Goal: Task Accomplishment & Management: Complete application form

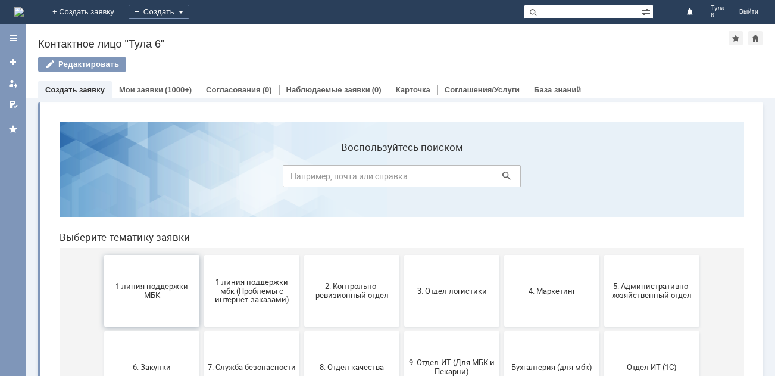
click at [123, 302] on button "1 линия поддержки МБК" at bounding box center [151, 290] width 95 height 71
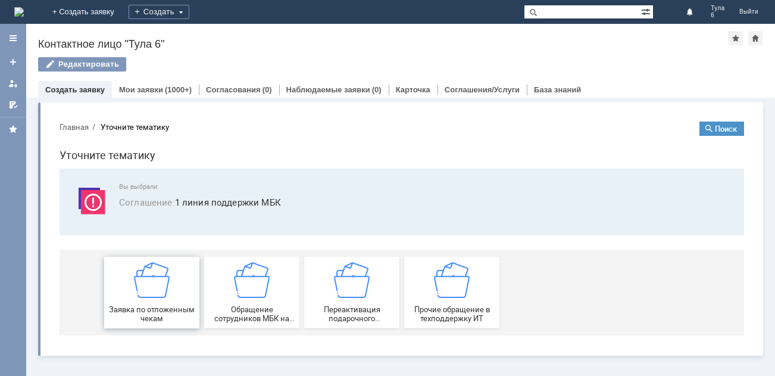
click at [138, 294] on img at bounding box center [152, 280] width 36 height 36
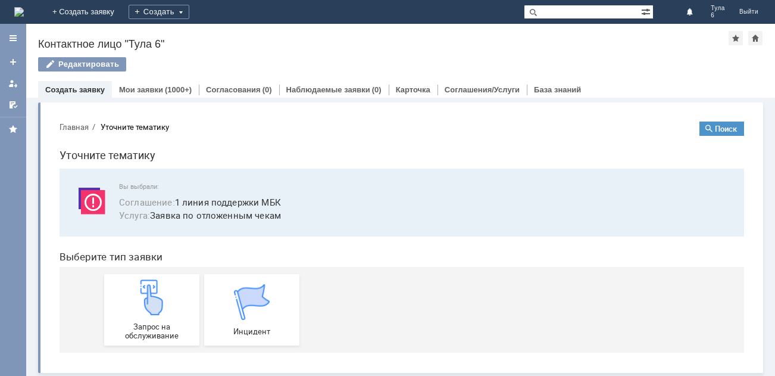
click at [138, 294] on img at bounding box center [152, 297] width 36 height 36
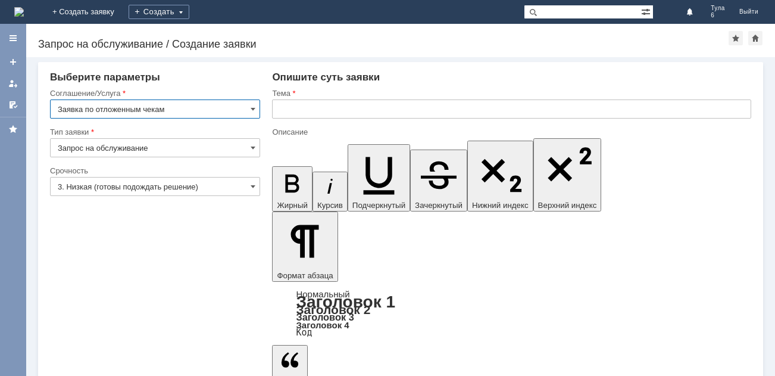
click at [279, 105] on input "text" at bounding box center [511, 108] width 479 height 19
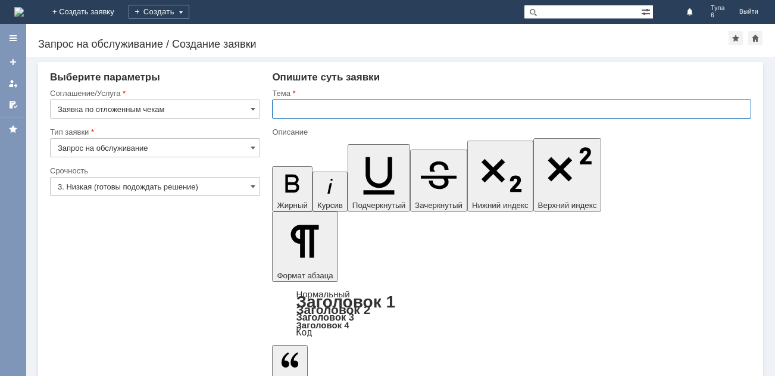
click at [86, 185] on input "3. Низкая (готовы подождать решение)" at bounding box center [155, 186] width 210 height 19
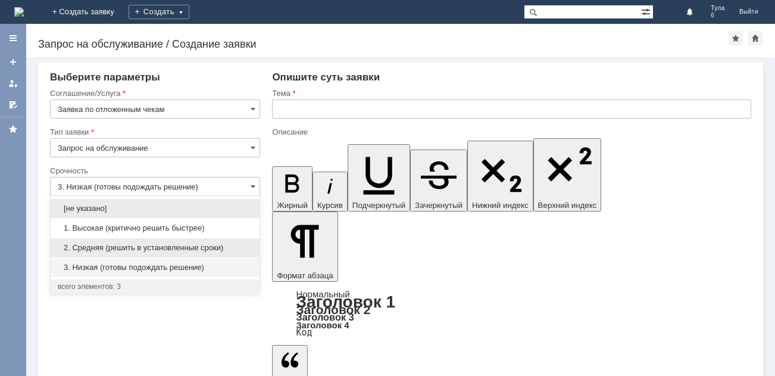
click at [98, 243] on span "2. Средняя (решить в установленные сроки)" at bounding box center [155, 248] width 195 height 10
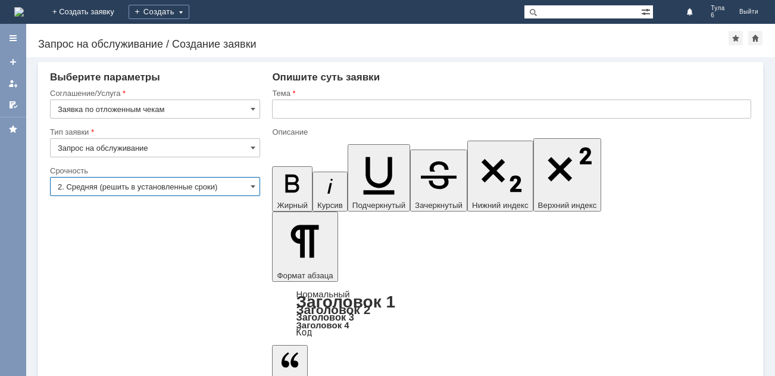
type input "2. Средняя (решить в установленные сроки)"
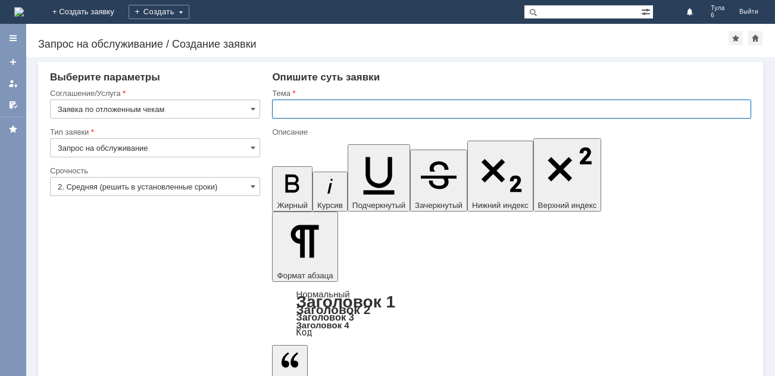
click at [281, 107] on input "text" at bounding box center [511, 108] width 479 height 19
type input "Отл.чеки за 22.08.2025"
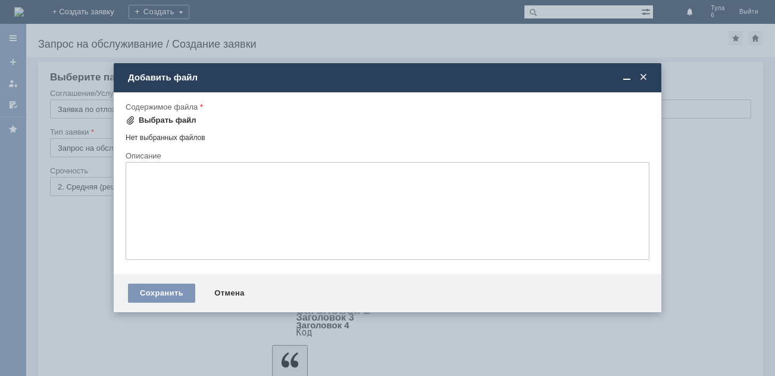
click at [141, 117] on div "Выбрать файл" at bounding box center [168, 120] width 58 height 10
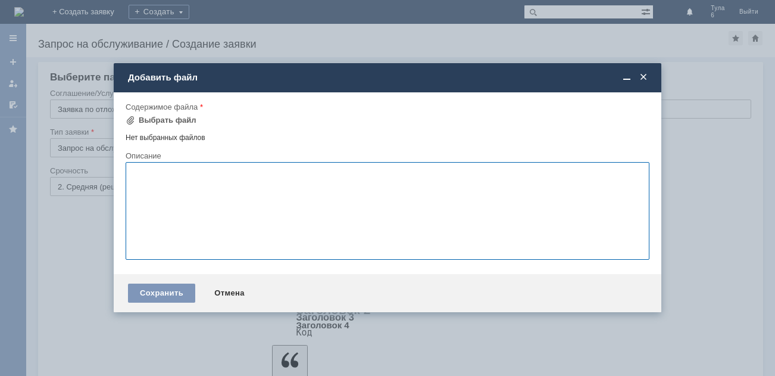
click at [132, 180] on textarea at bounding box center [388, 211] width 524 height 98
click at [440, 171] on textarea "Добрый вечер.Прошу удалить отложенные чеки во вложении.Тула 6 .в смене Еремева" at bounding box center [388, 211] width 524 height 98
click at [453, 172] on textarea "Добрый вечер.Прошу удалить отложенные чеки во вложении.Тула 6 .в смене Еремеева" at bounding box center [388, 211] width 524 height 98
type textarea "Добрый вечер.Прошу удалить отложенные чеки во вложении.Тула 6 .в смене Еремеева"
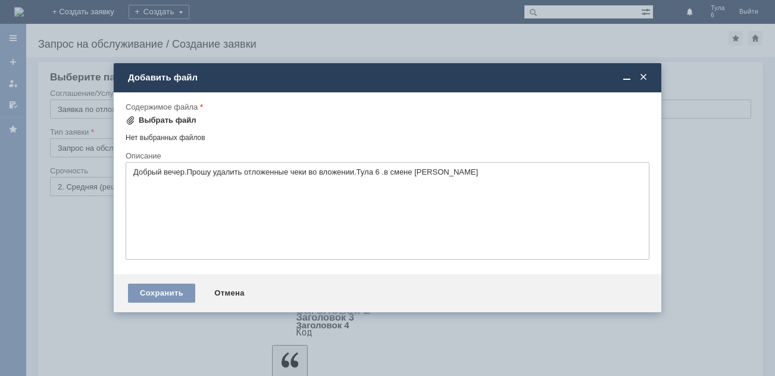
click at [130, 116] on span at bounding box center [131, 120] width 10 height 10
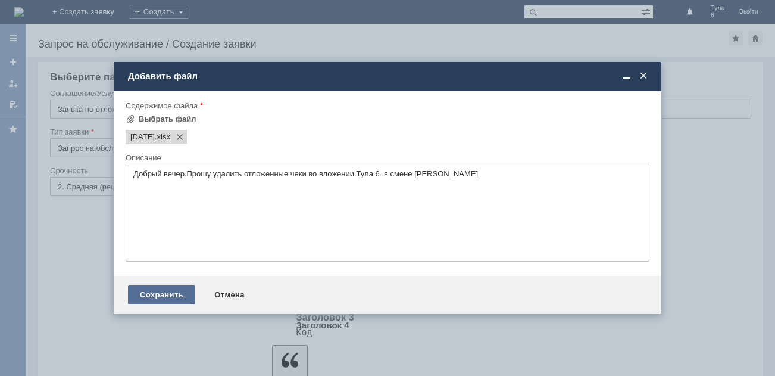
click at [167, 293] on div "Сохранить" at bounding box center [161, 294] width 67 height 19
